Goal: Information Seeking & Learning: Check status

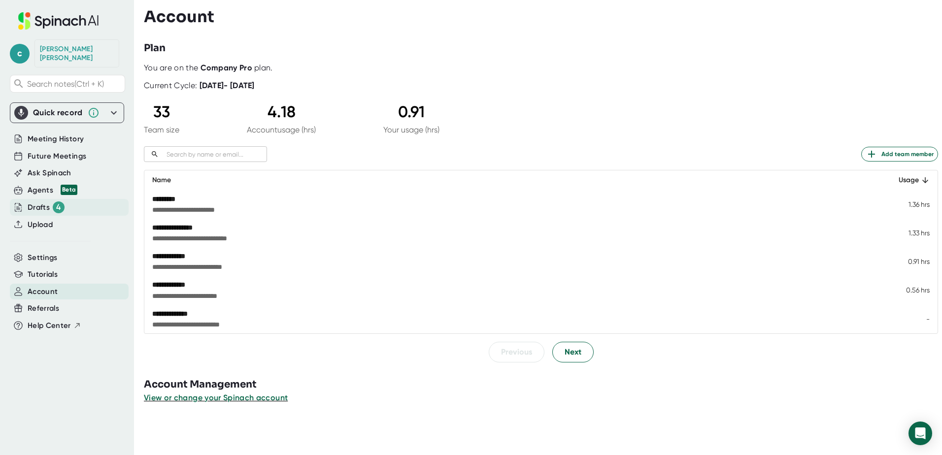
click at [46, 202] on div "Drafts 4" at bounding box center [46, 208] width 37 height 12
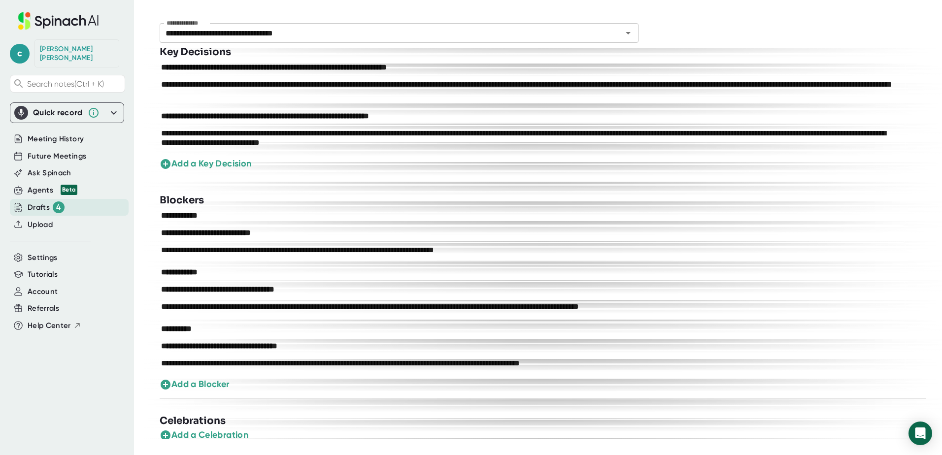
scroll to position [838, 0]
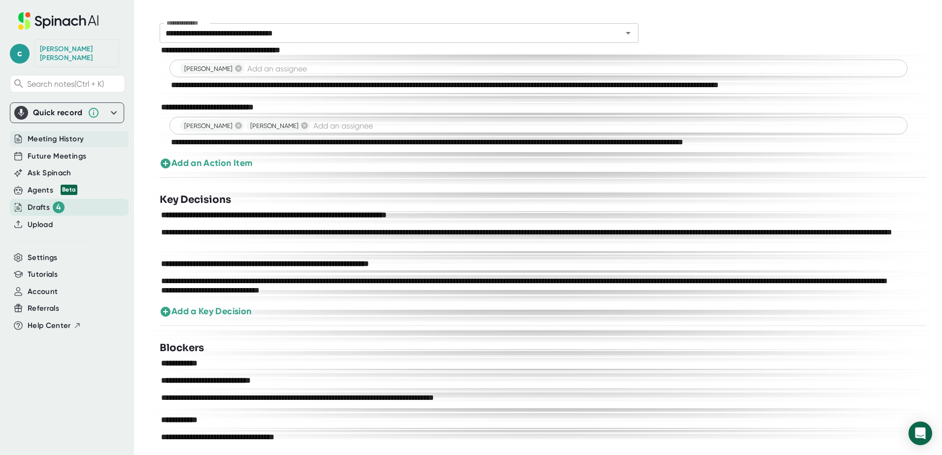
click at [68, 134] on span "Meeting History" at bounding box center [56, 139] width 56 height 11
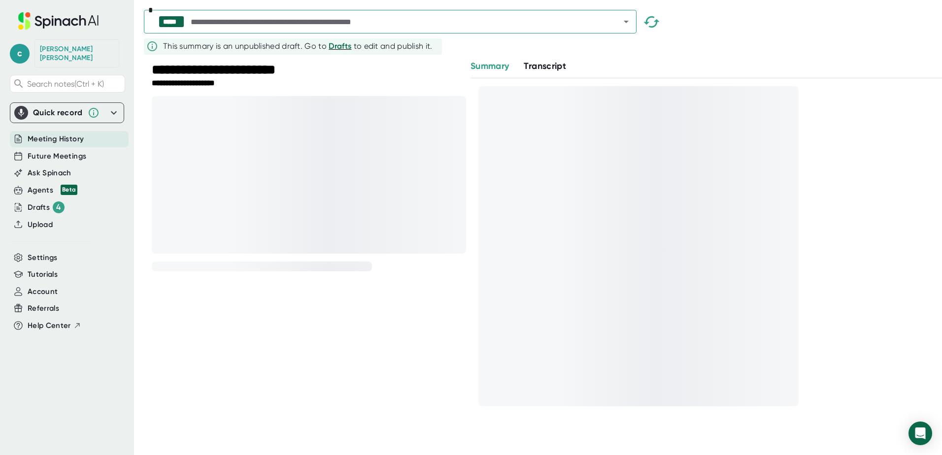
click at [481, 65] on span "Summary" at bounding box center [490, 66] width 38 height 11
click at [275, 349] on div "**********" at bounding box center [301, 241] width 314 height 363
click at [651, 25] on div at bounding box center [652, 24] width 30 height 24
